Goal: Information Seeking & Learning: Find specific fact

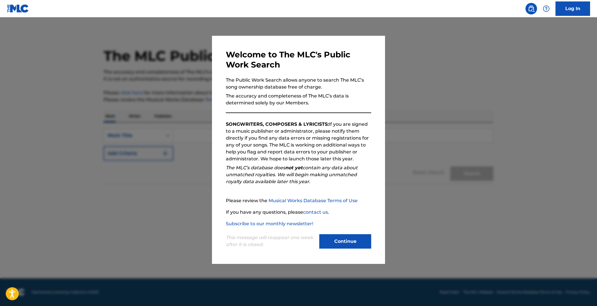
click at [355, 241] on button "Continue" at bounding box center [345, 241] width 52 height 14
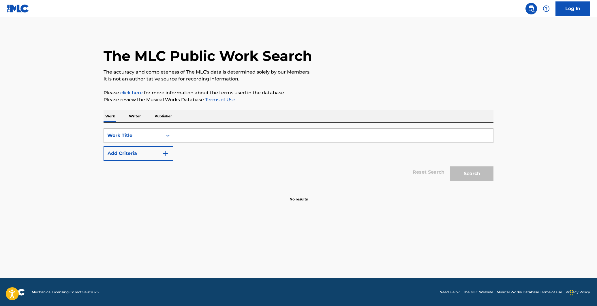
click at [136, 119] on p "Writer" at bounding box center [134, 116] width 15 height 12
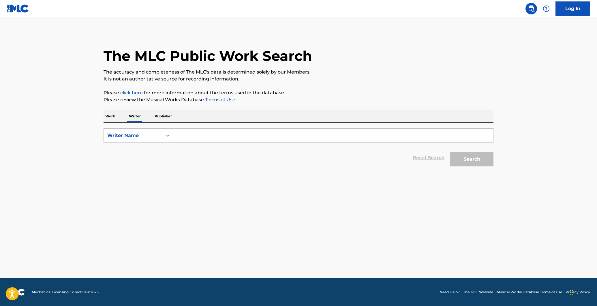
click at [216, 135] on input "Search Form" at bounding box center [333, 136] width 320 height 14
paste input "[PERSON_NAME] Staff [PERSON_NAME]"
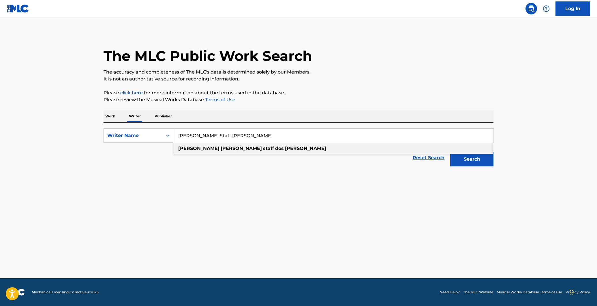
type input "[PERSON_NAME] Staff [PERSON_NAME]"
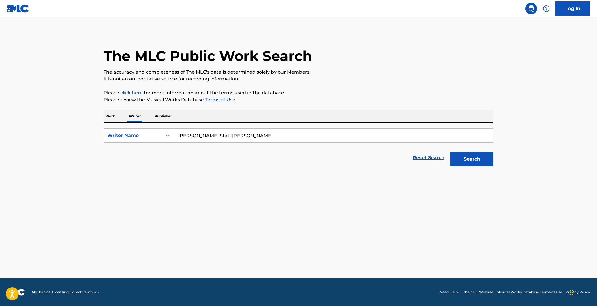
click at [470, 163] on button "Search" at bounding box center [471, 159] width 43 height 14
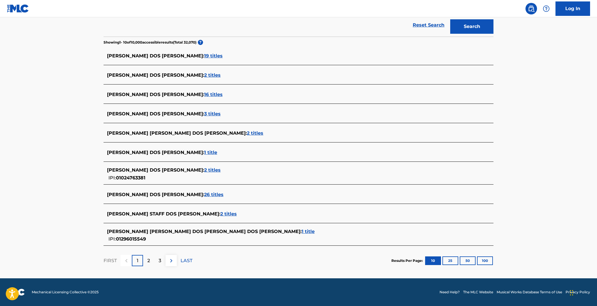
scroll to position [132, 0]
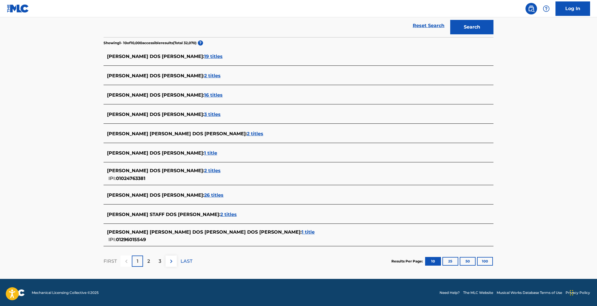
click at [120, 200] on div "[PERSON_NAME] DOS [PERSON_NAME] : 26 titles" at bounding box center [299, 196] width 390 height 14
click at [220, 215] on span "2 titles" at bounding box center [228, 214] width 16 height 5
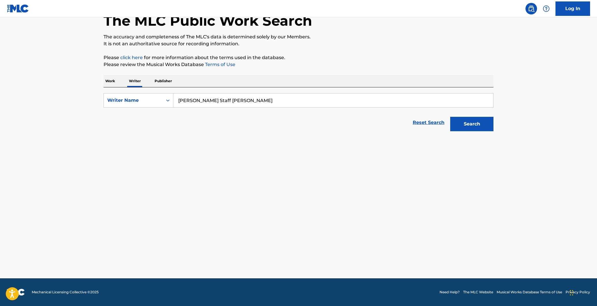
scroll to position [35, 0]
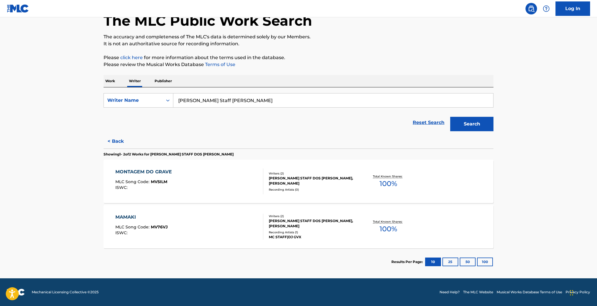
click at [196, 180] on div "MONTAGEM DO GRAVE MLC Song Code : MV5ILM ISWC :" at bounding box center [189, 181] width 148 height 26
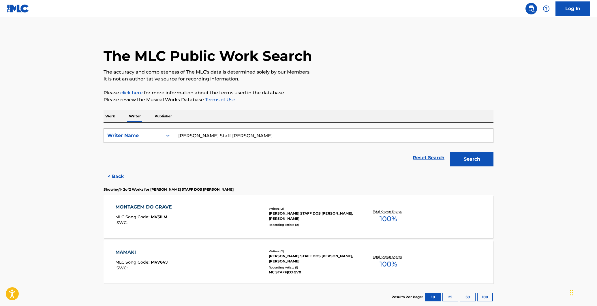
scroll to position [35, 0]
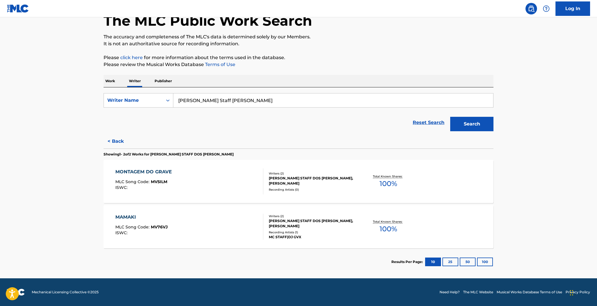
click at [132, 219] on div "MAMAKI" at bounding box center [141, 217] width 52 height 7
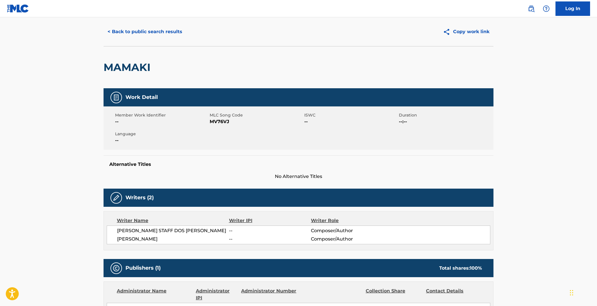
scroll to position [9, 0]
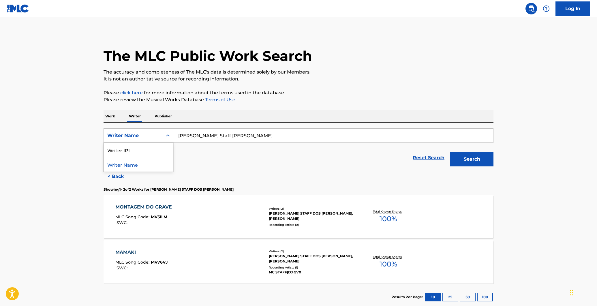
click at [154, 137] on div "Writer Name" at bounding box center [133, 135] width 52 height 7
click at [113, 114] on p "Work" at bounding box center [110, 116] width 13 height 12
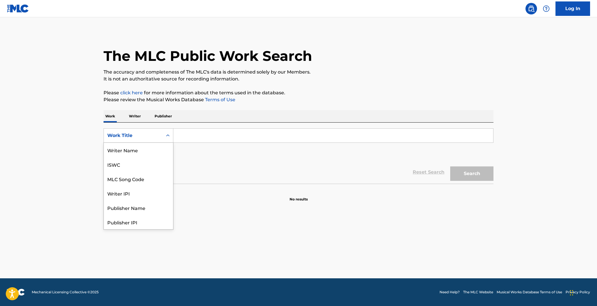
click at [135, 138] on div "Work Title" at bounding box center [133, 135] width 52 height 7
click at [230, 163] on div "Reset Search Search" at bounding box center [299, 172] width 390 height 23
click at [157, 152] on button "Add Criteria" at bounding box center [139, 153] width 70 height 14
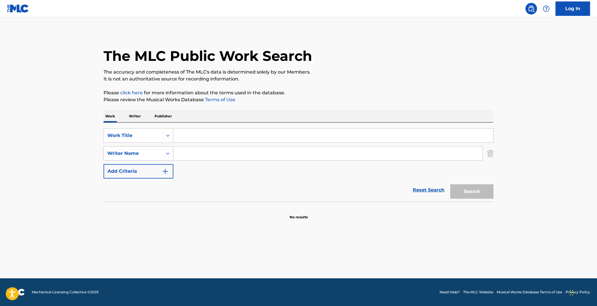
click at [148, 155] on div "Writer Name" at bounding box center [133, 153] width 52 height 7
drag, startPoint x: 232, startPoint y: 180, endPoint x: 186, endPoint y: 164, distance: 48.5
click at [226, 179] on div "Reset Search Search" at bounding box center [299, 189] width 390 height 23
